Goal: Task Accomplishment & Management: Manage account settings

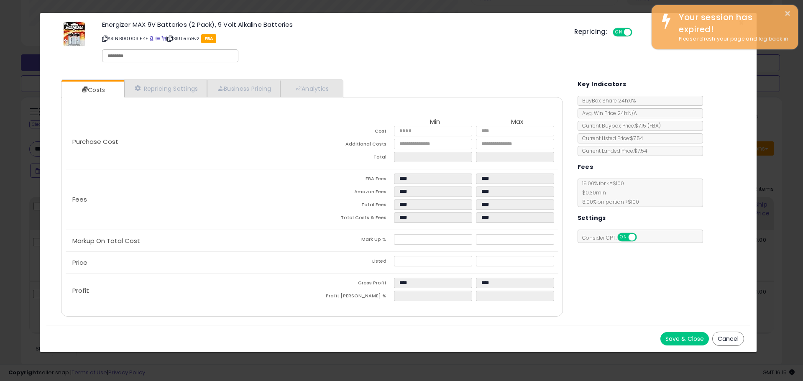
scroll to position [172, 442]
